Goal: Navigation & Orientation: Find specific page/section

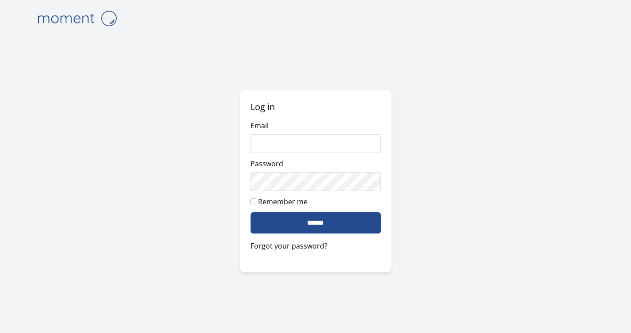
click at [0, 332] on com-1password-button at bounding box center [0, 333] width 0 height 0
type input "**********"
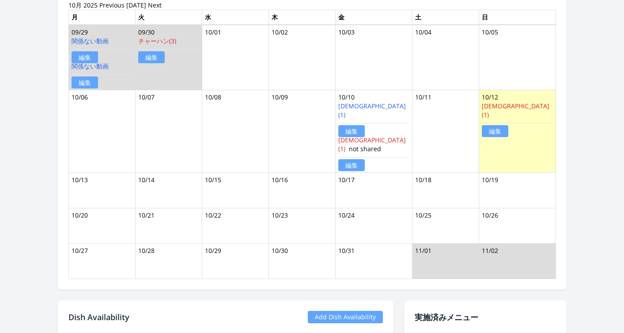
scroll to position [722, 0]
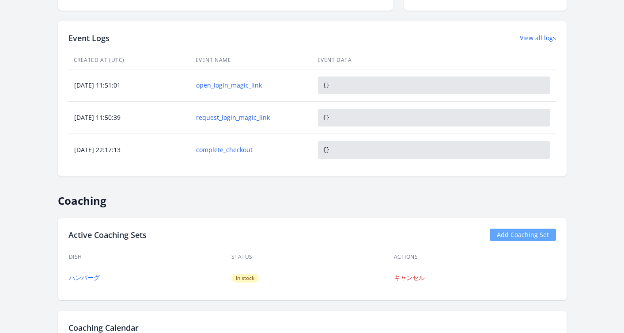
scroll to position [374, 0]
